Goal: Contribute content

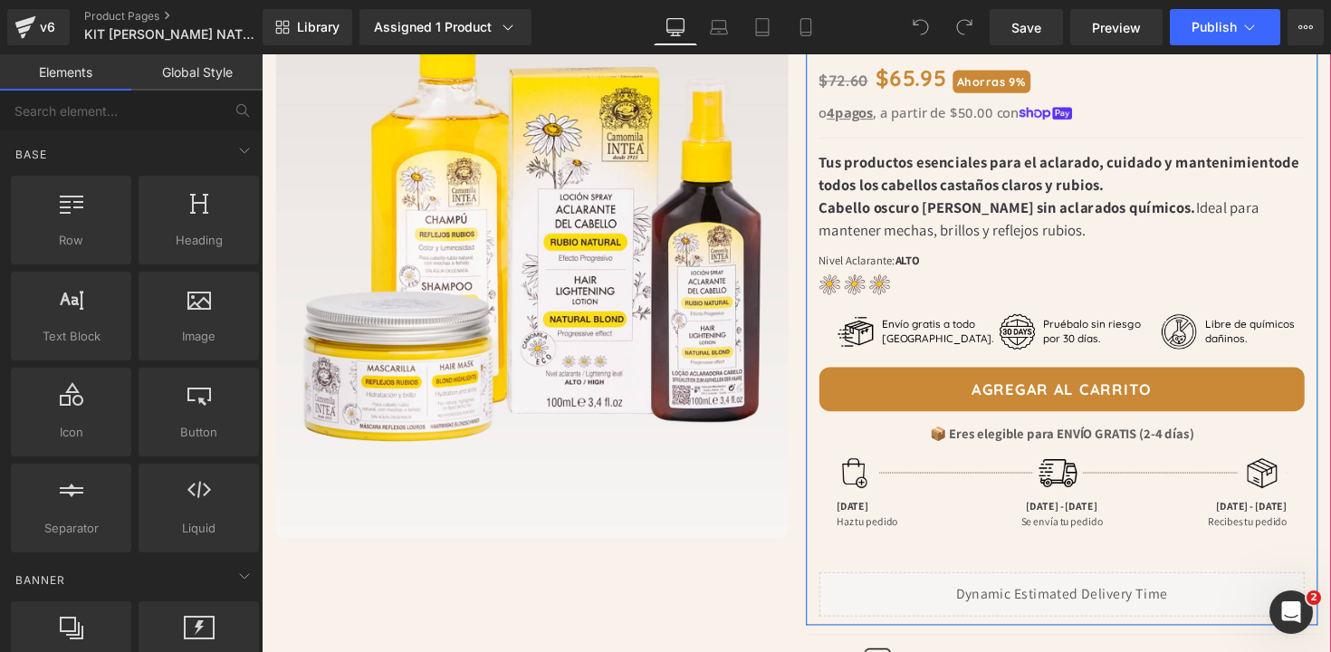
scroll to position [335, 0]
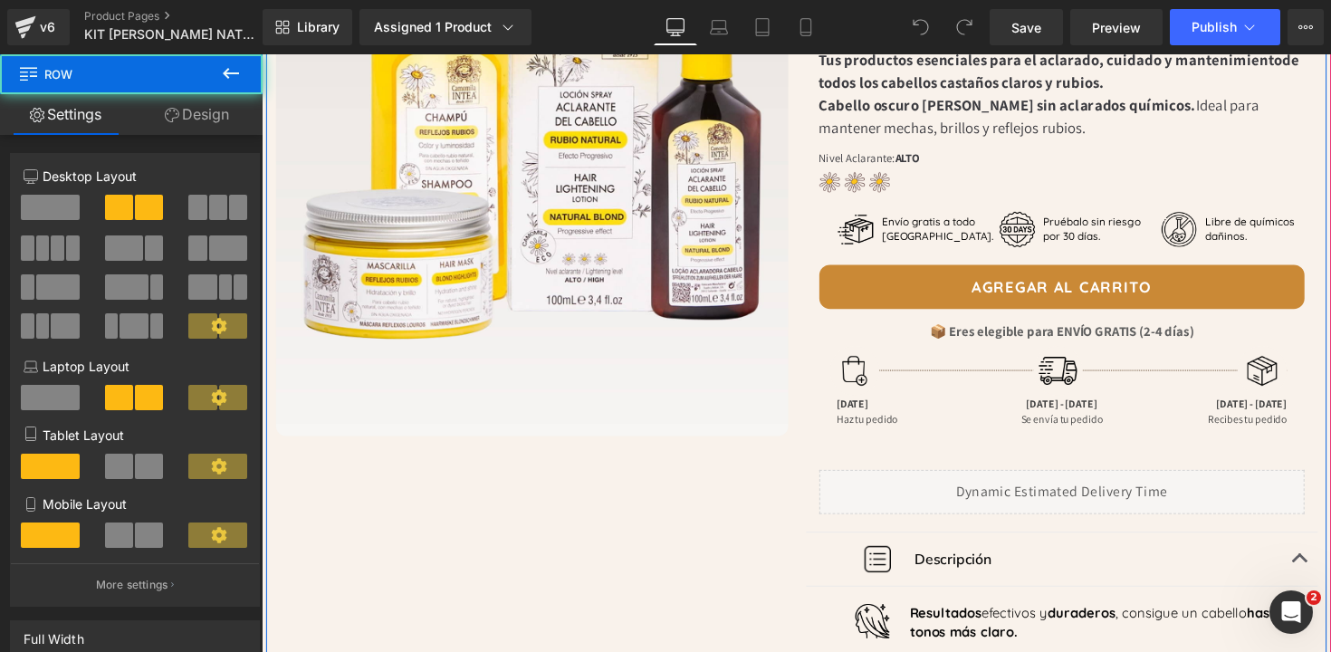
click at [811, 374] on div "Kit Aclarante [PERSON_NAME] - [PERSON_NAME] Natural Heading Spray: 3.4 fl.oz / …" at bounding box center [1082, 422] width 543 height 1201
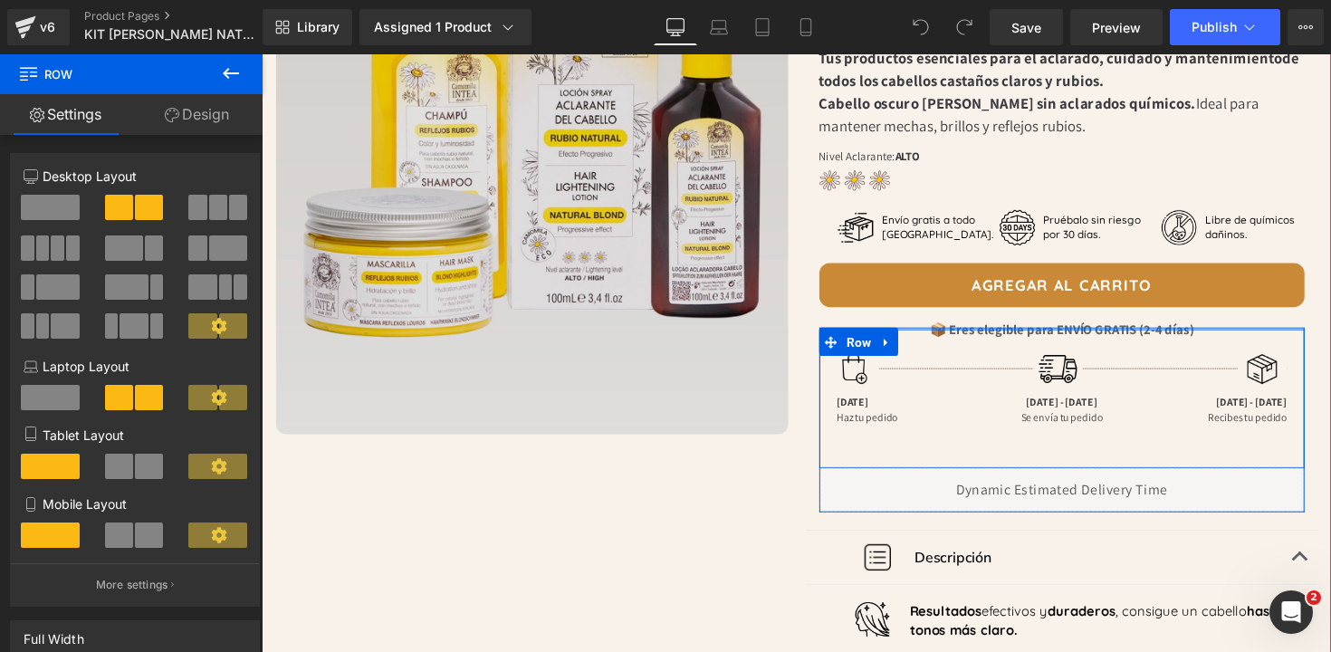
scroll to position [339, 0]
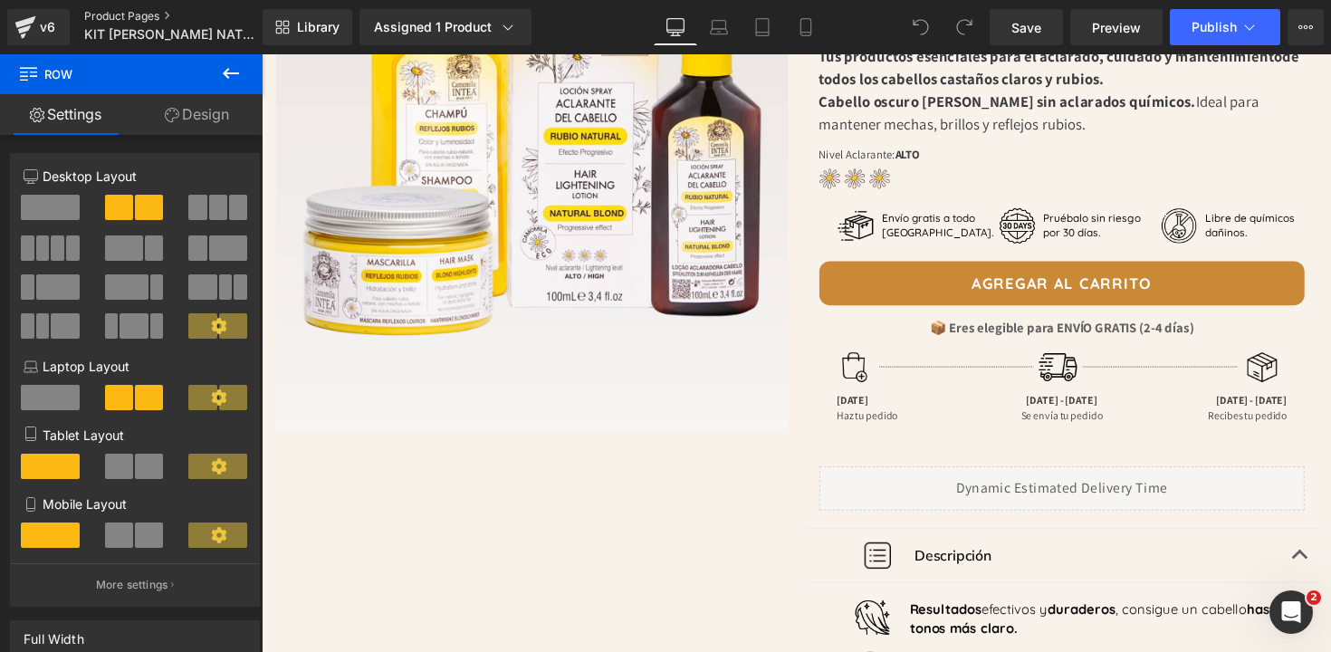
click at [119, 15] on link "Product Pages" at bounding box center [188, 16] width 208 height 14
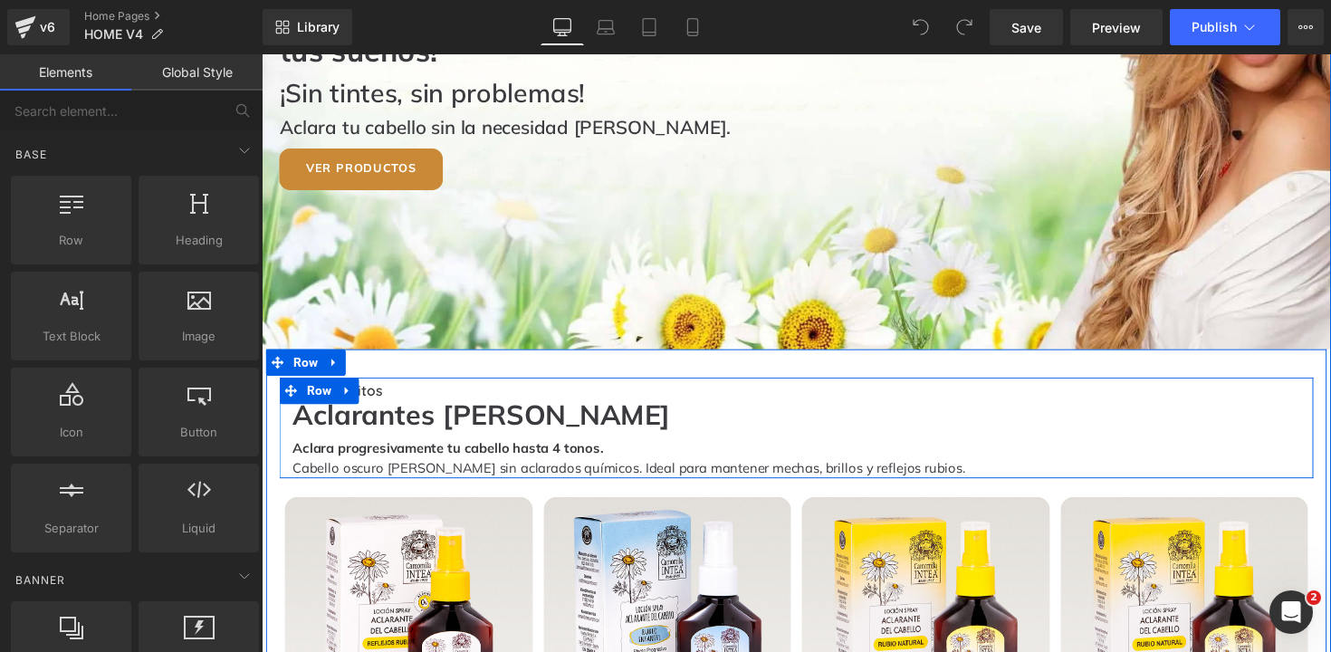
scroll to position [263, 0]
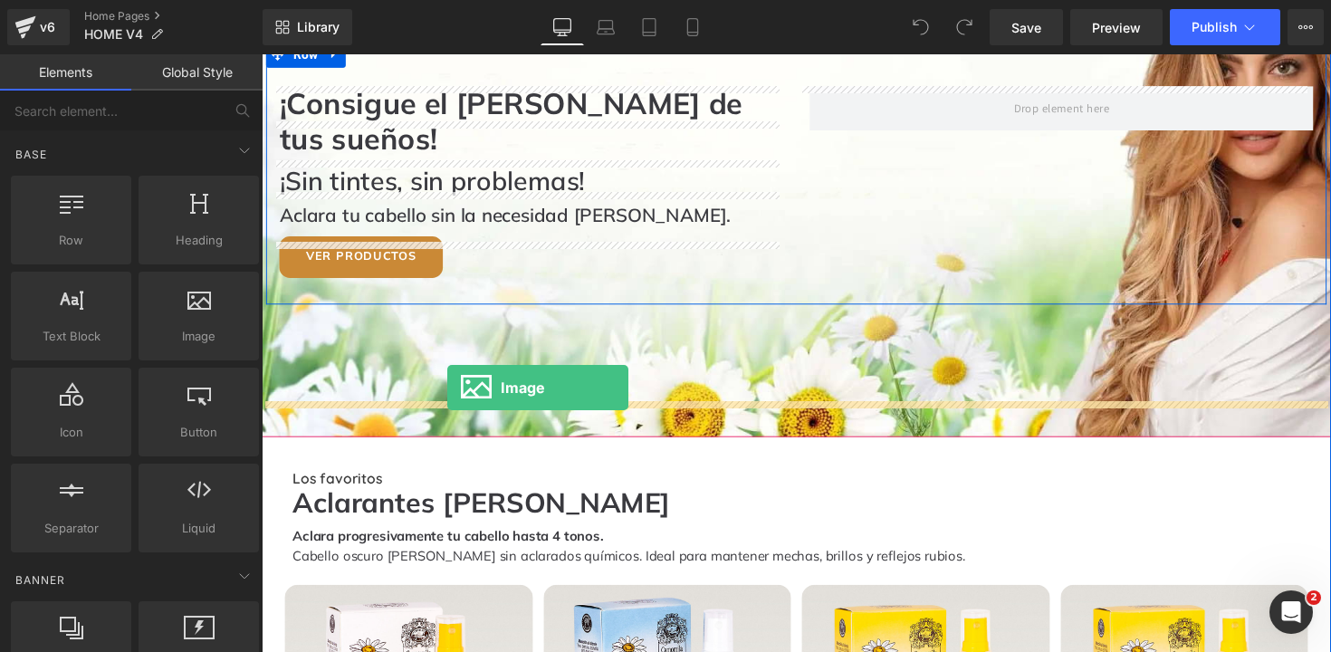
drag, startPoint x: 473, startPoint y: 382, endPoint x: 452, endPoint y: 397, distance: 25.4
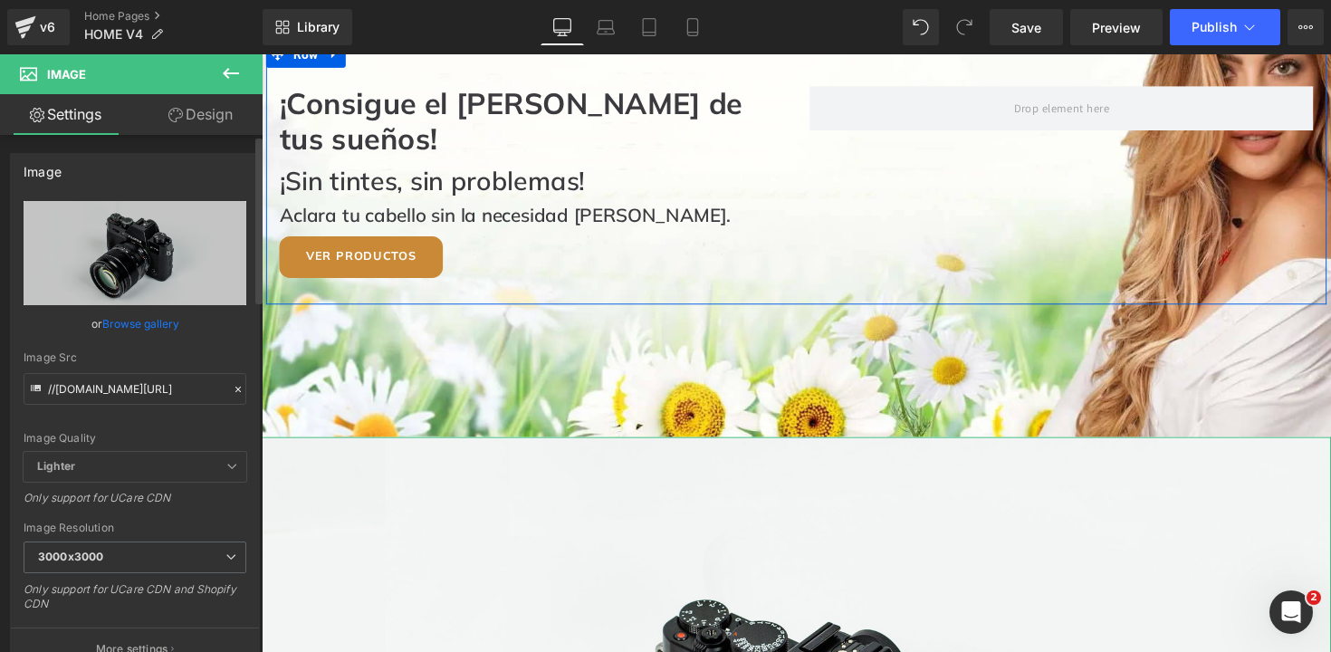
click at [129, 318] on link "Browse gallery" at bounding box center [140, 324] width 77 height 32
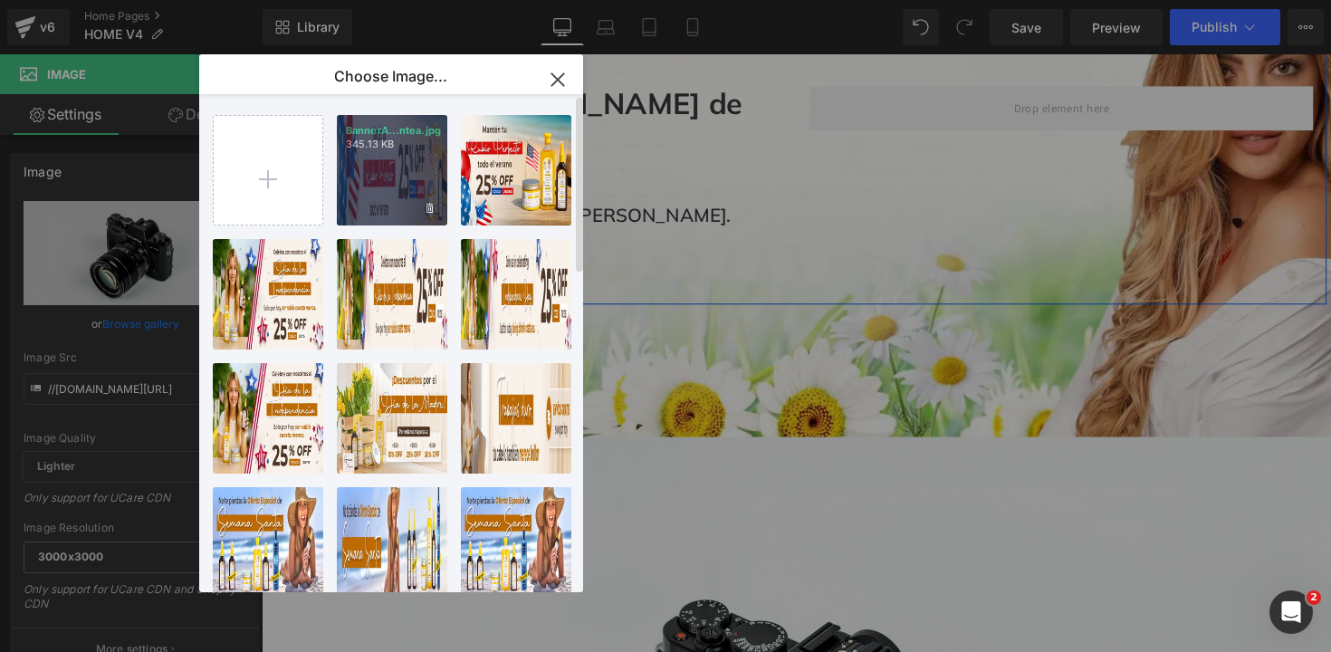
click at [369, 187] on div "BannerA...ntea.jpg 345.13 KB" at bounding box center [392, 170] width 110 height 110
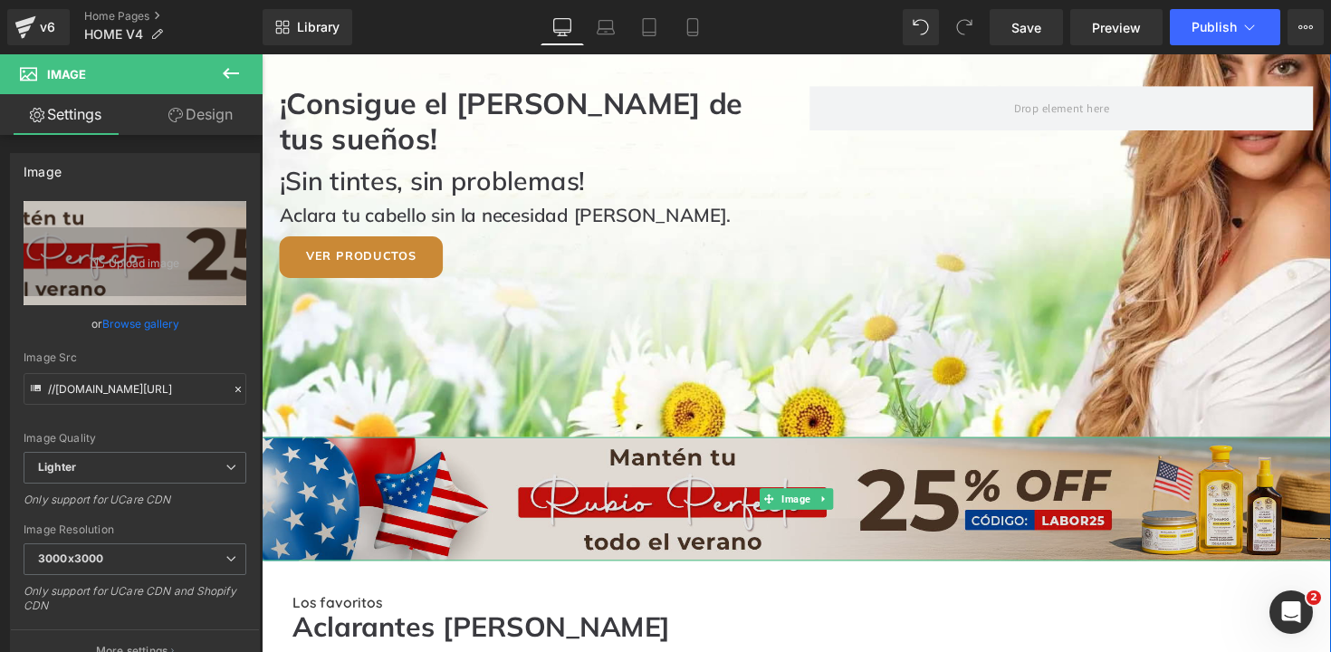
scroll to position [410, 0]
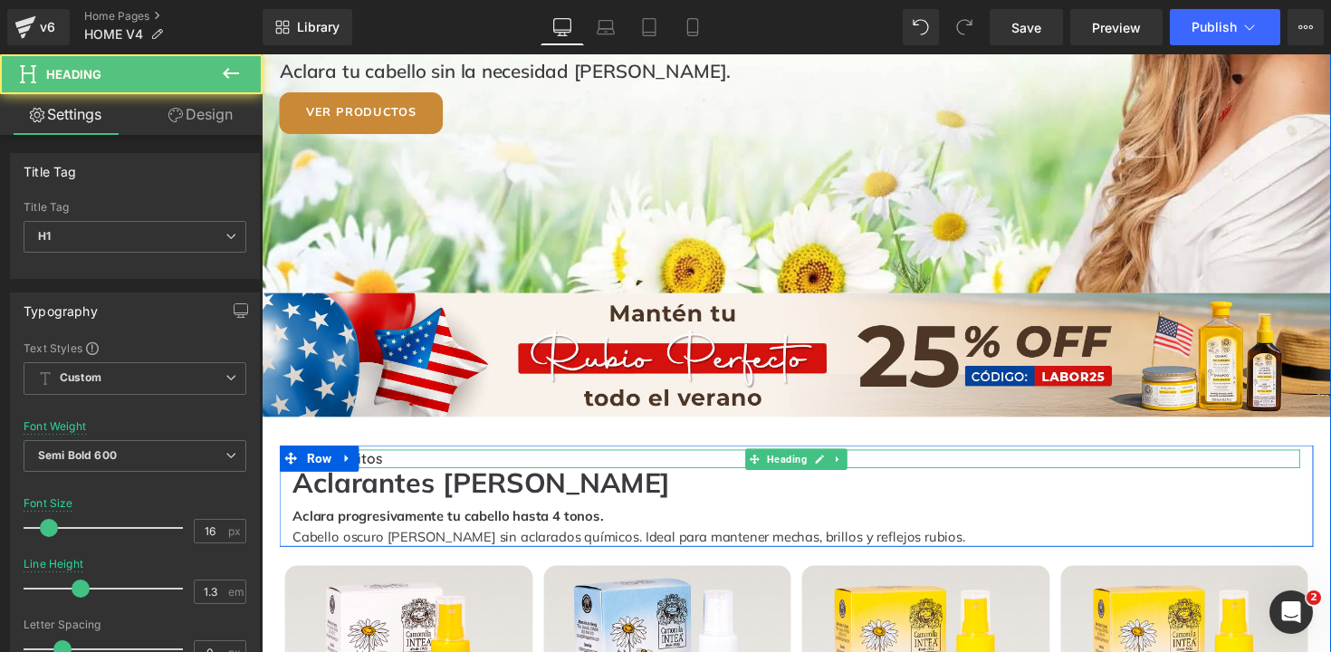
click at [728, 459] on h1 "Los favoritos" at bounding box center [809, 468] width 1032 height 19
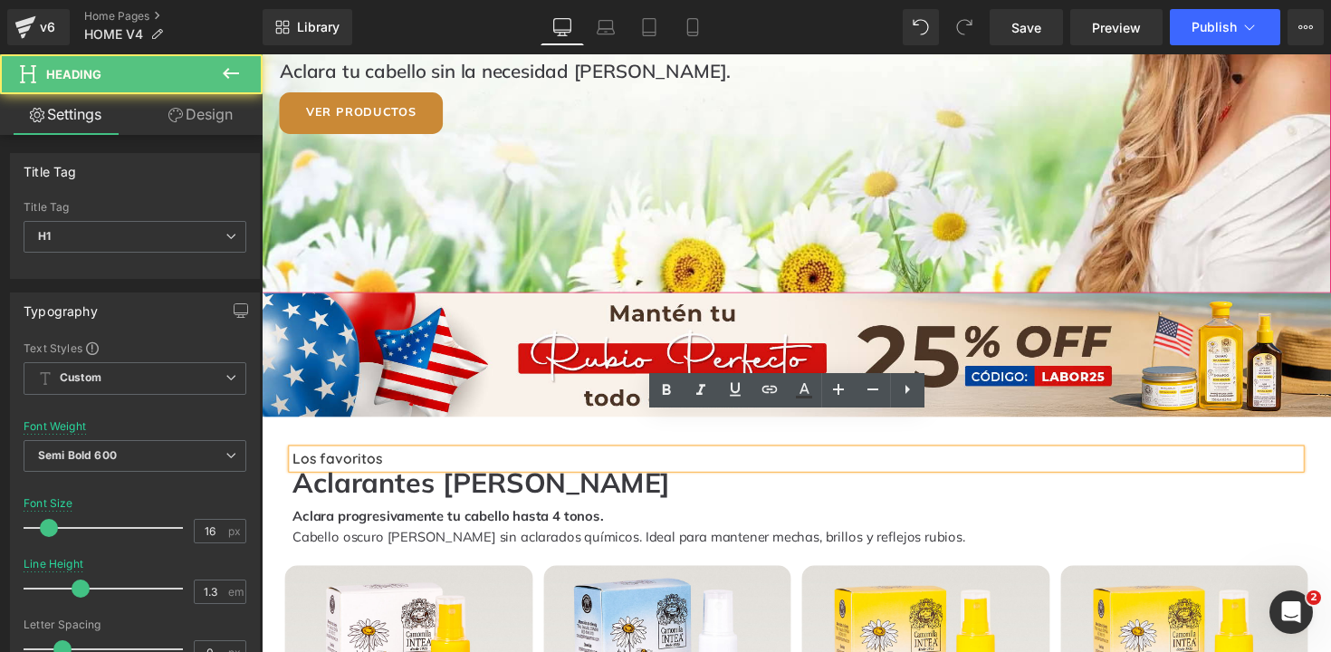
click at [603, 200] on div "150px" at bounding box center [810, 231] width 1096 height 136
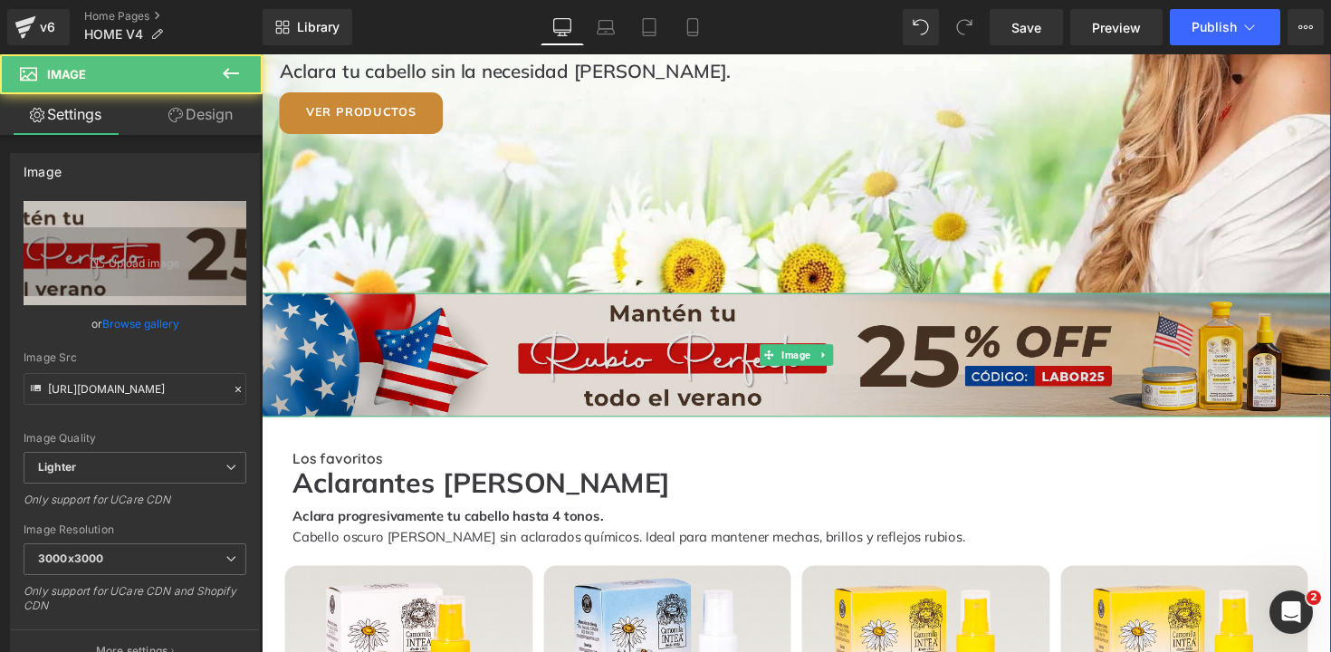
click at [527, 333] on img at bounding box center [810, 363] width 1096 height 128
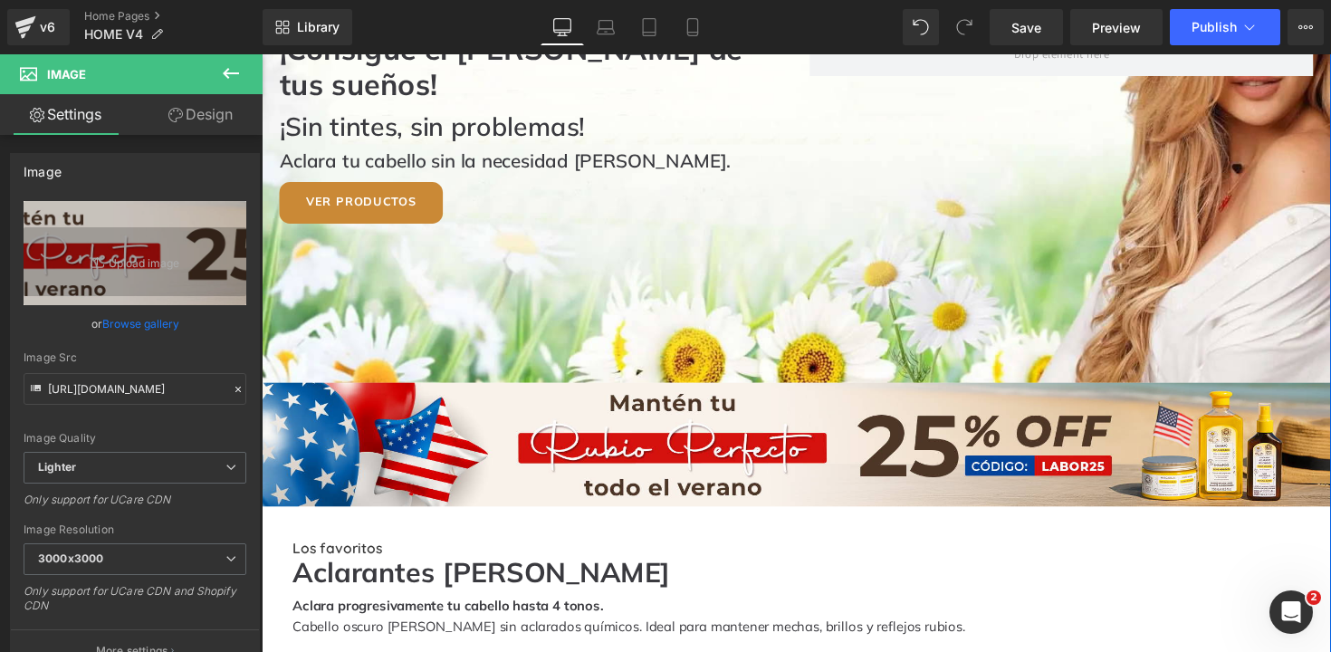
scroll to position [467, 0]
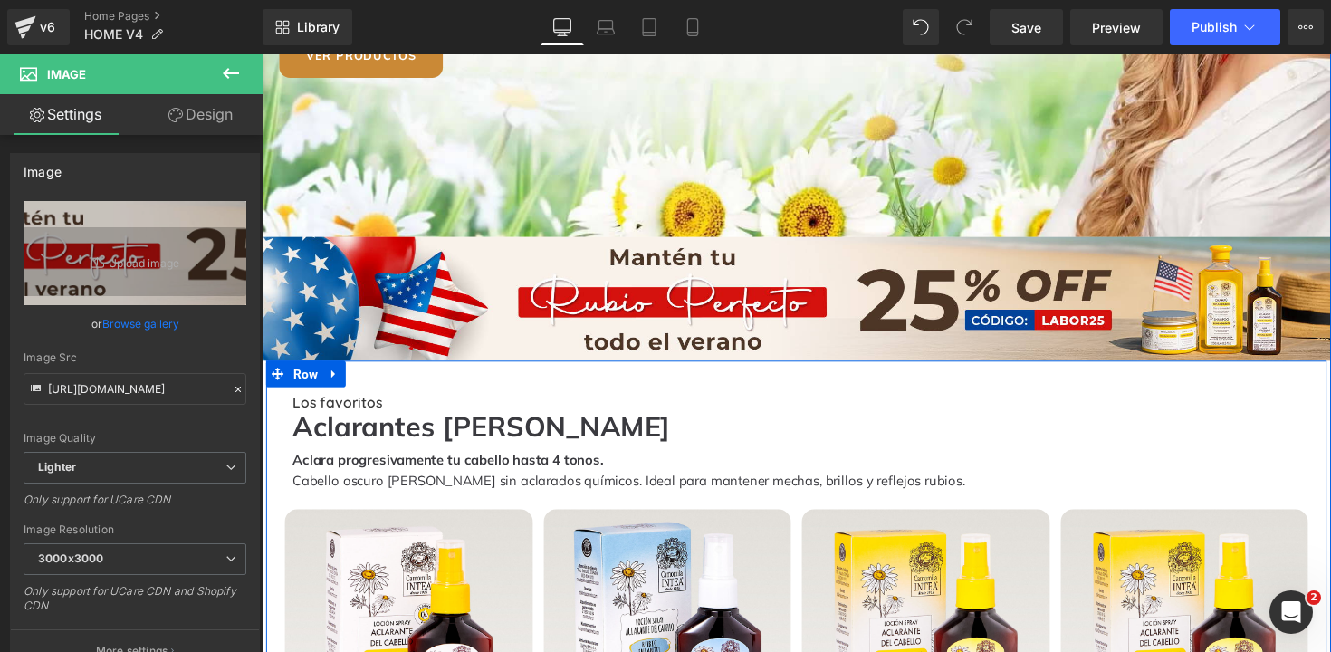
click at [262, 54] on div at bounding box center [262, 54] width 0 height 0
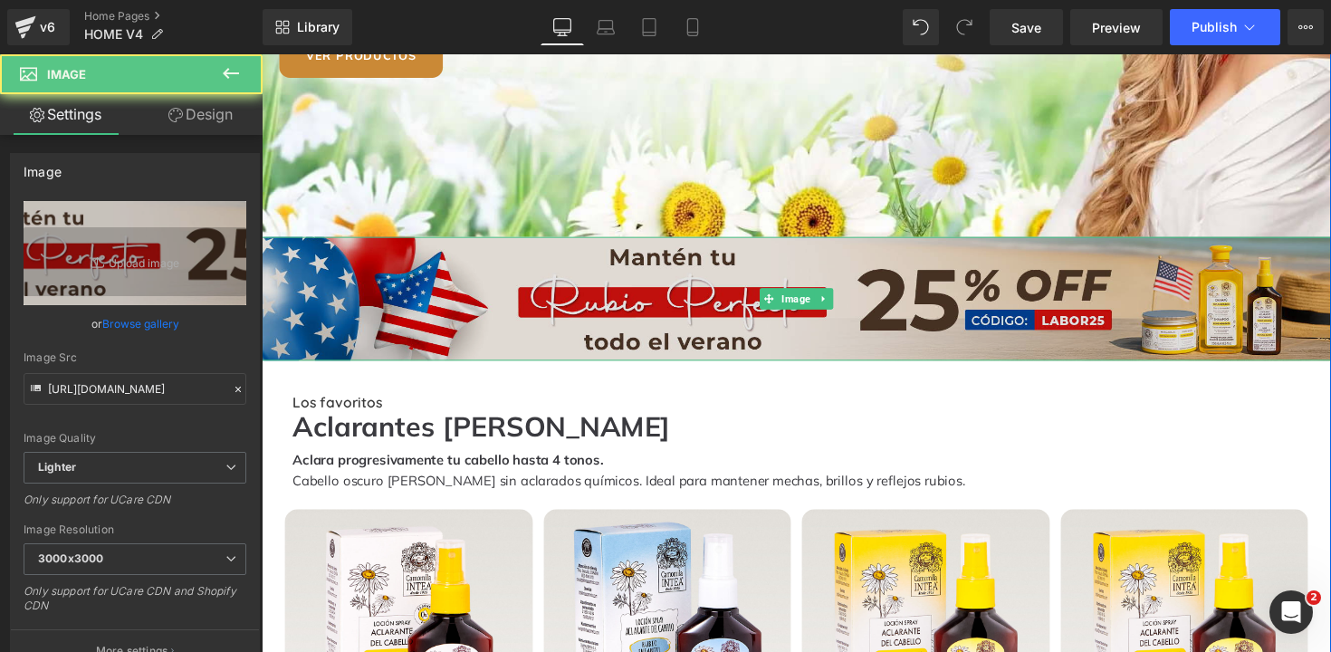
click at [634, 282] on img at bounding box center [810, 306] width 1096 height 128
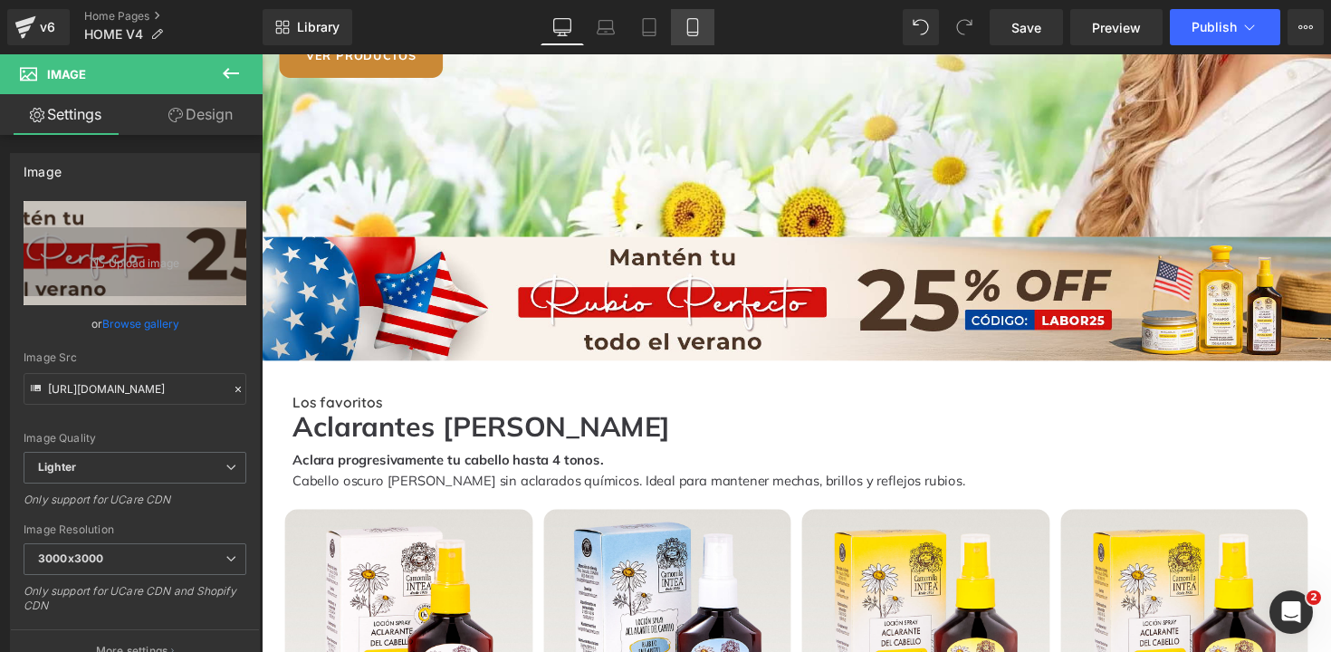
click at [700, 24] on icon at bounding box center [693, 27] width 18 height 18
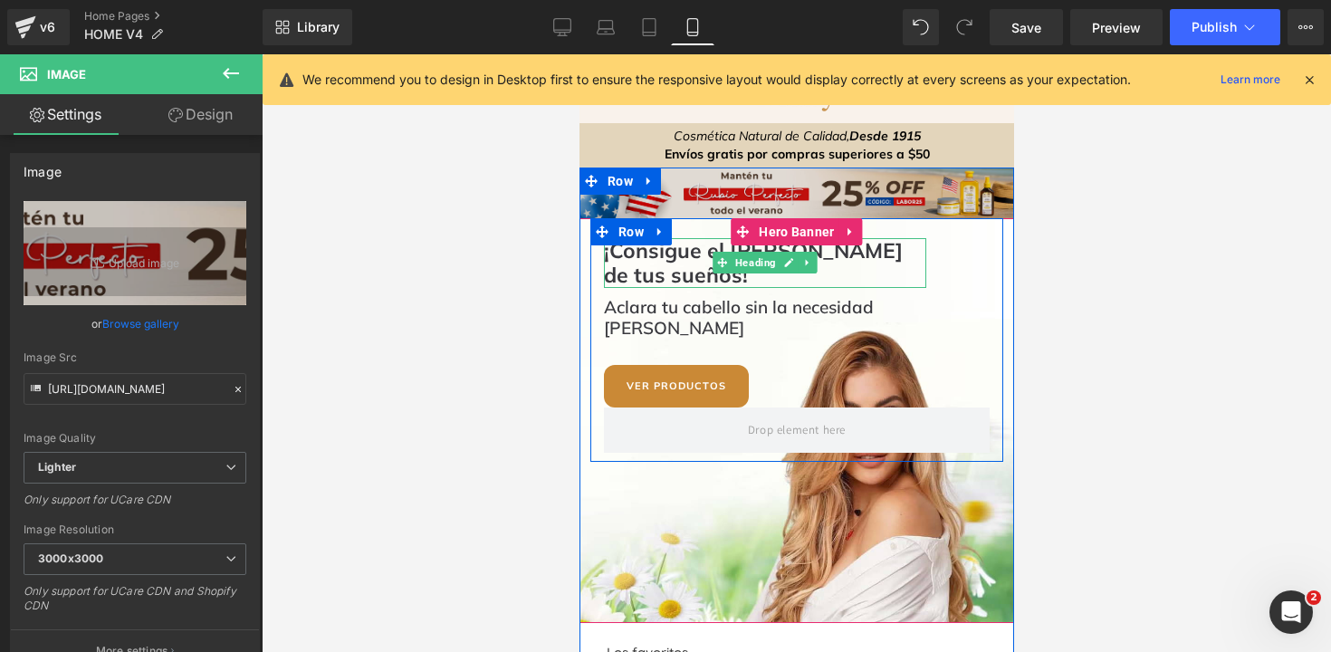
scroll to position [11, 0]
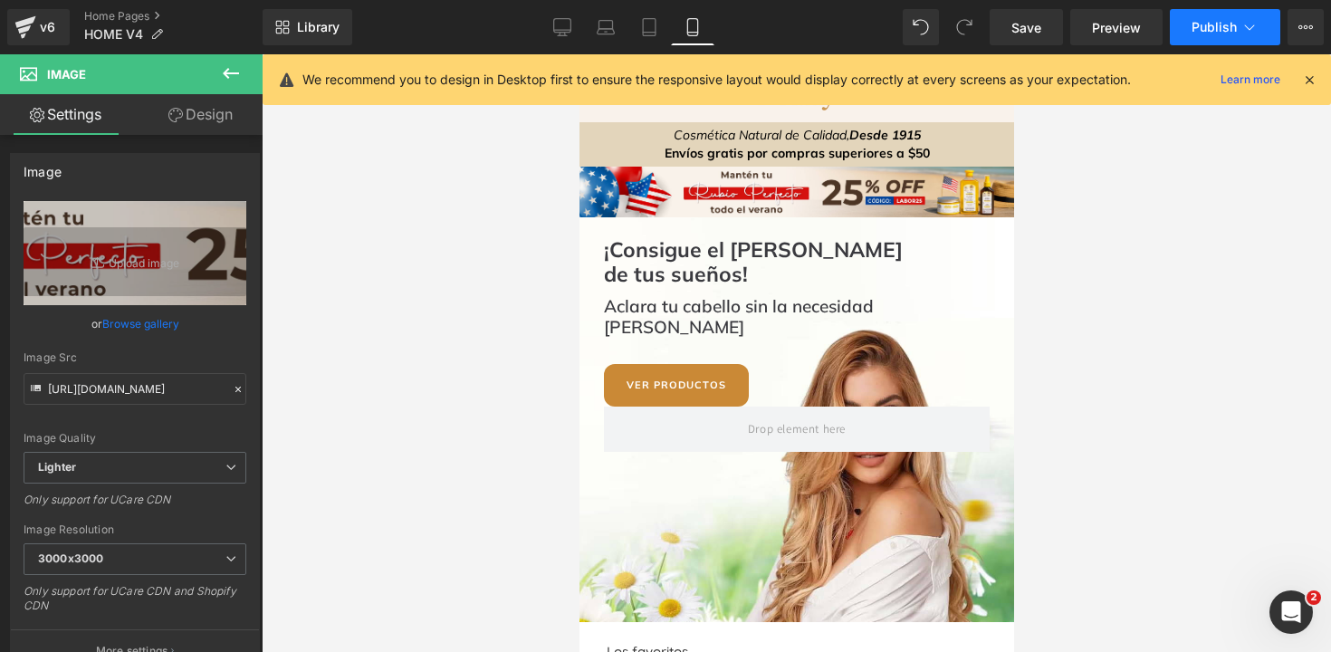
click at [1227, 29] on span "Publish" at bounding box center [1214, 27] width 45 height 14
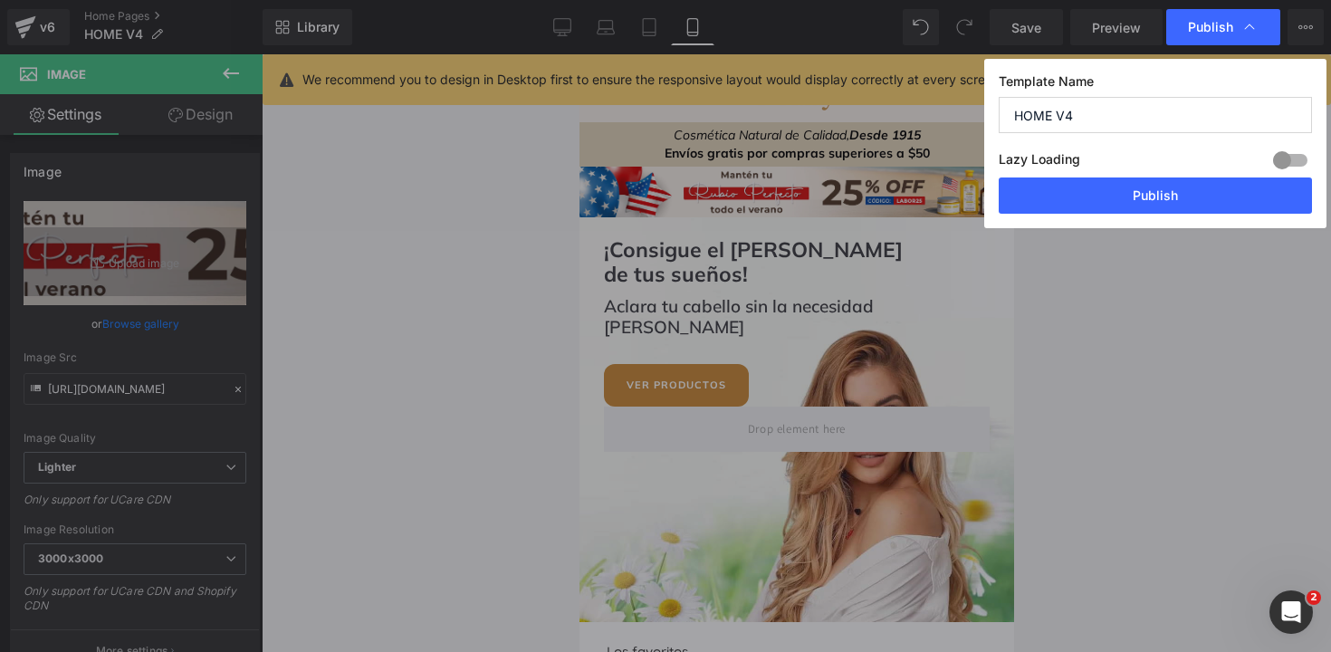
click at [1152, 188] on button "Publish" at bounding box center [1155, 196] width 313 height 36
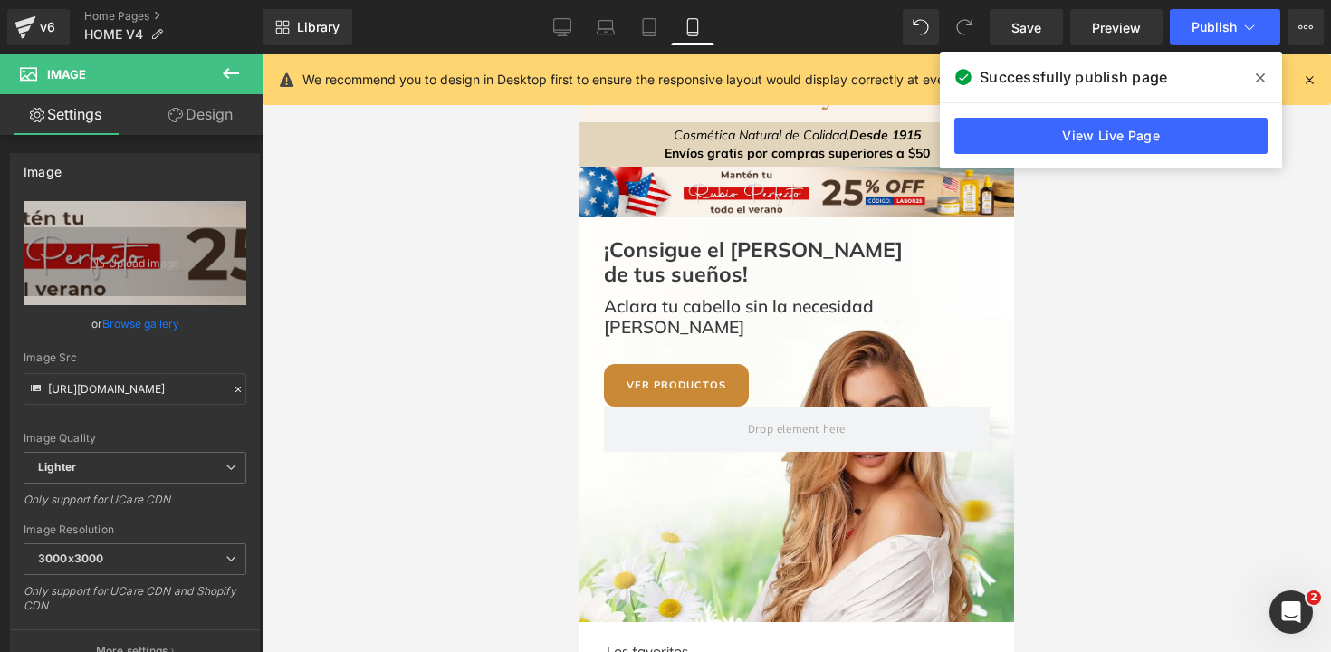
click at [1262, 81] on icon at bounding box center [1260, 77] width 9 height 9
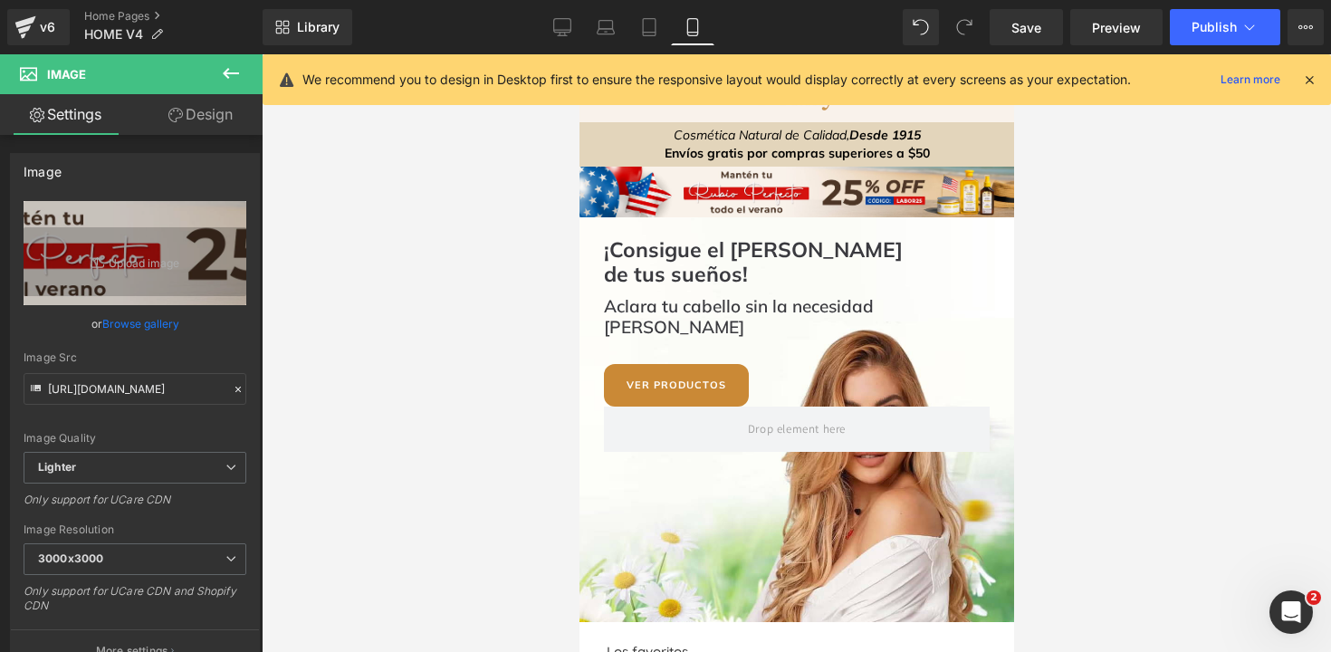
click at [1312, 80] on icon at bounding box center [1309, 80] width 16 height 16
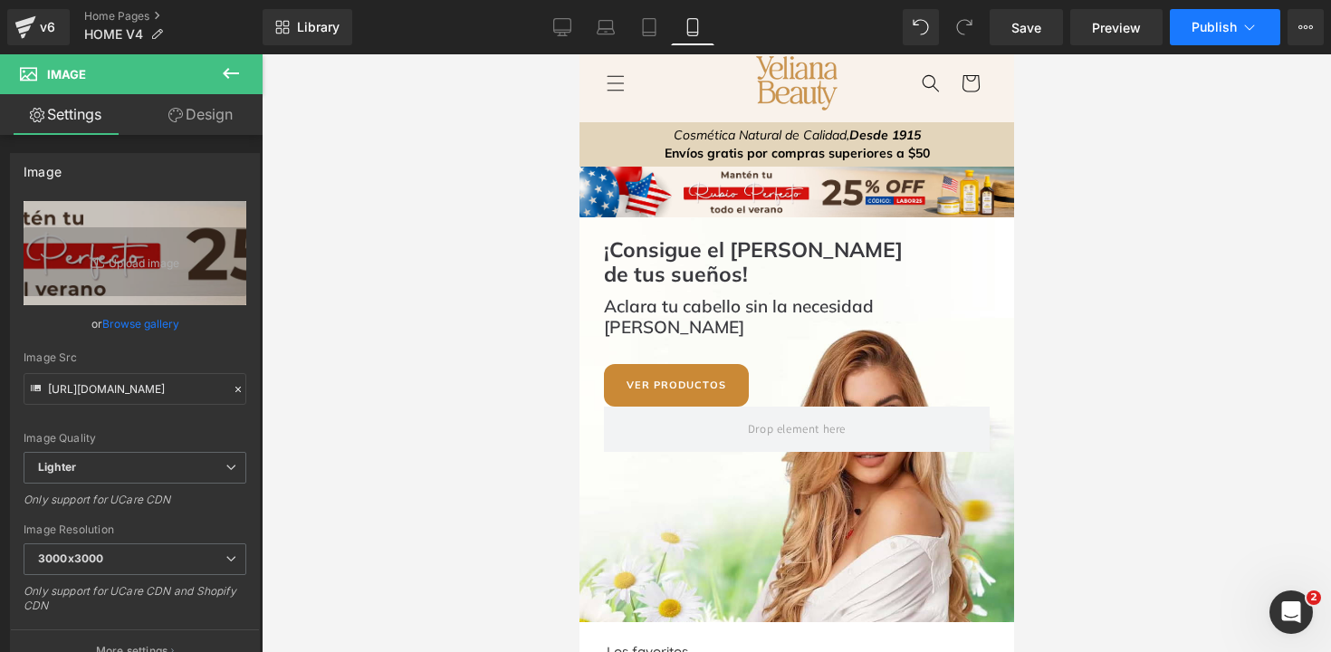
click at [1206, 35] on button "Publish" at bounding box center [1225, 27] width 110 height 36
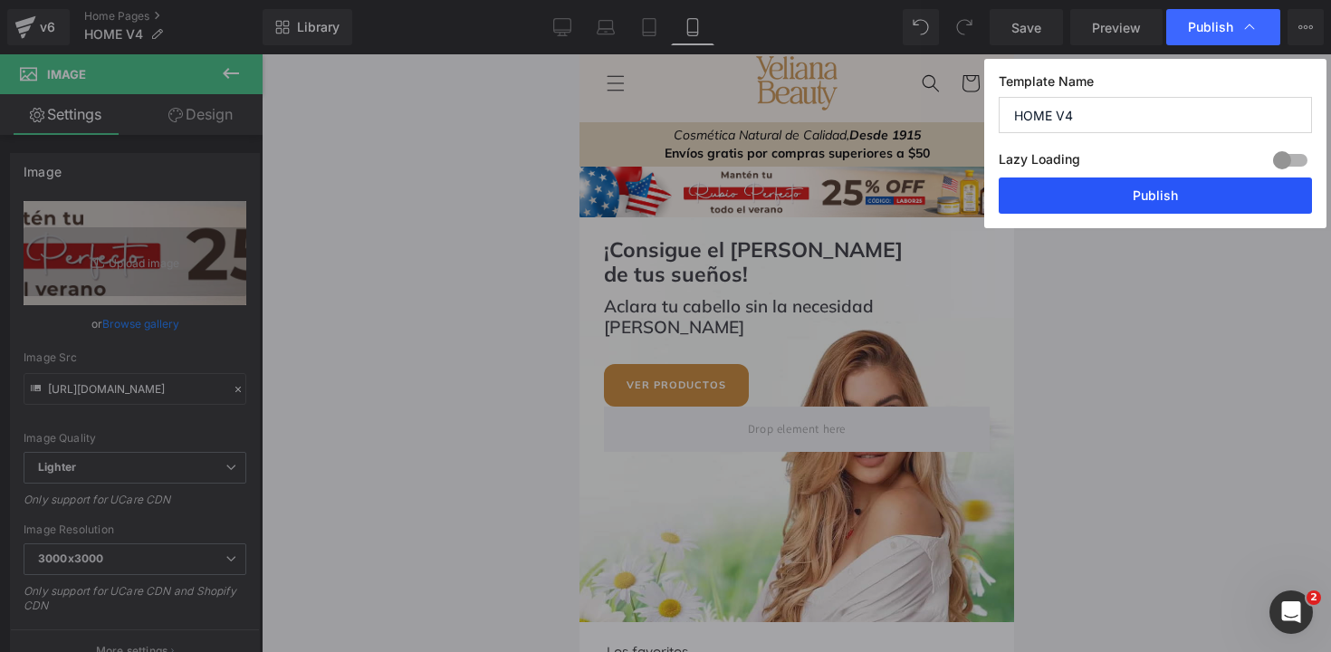
click at [1130, 196] on button "Publish" at bounding box center [1155, 196] width 313 height 36
